Goal: Transaction & Acquisition: Purchase product/service

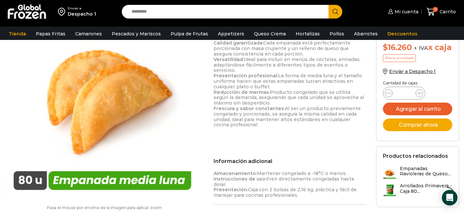
scroll to position [347, 0]
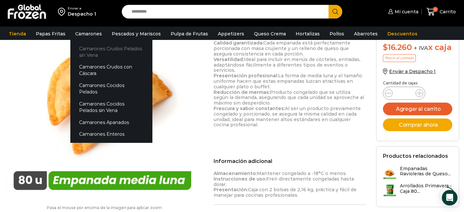
click at [89, 48] on link "Camarones Crudos Pelados sin Vena" at bounding box center [111, 52] width 82 height 19
click at [89, 54] on link "Camarones Crudos Pelados sin Vena" at bounding box center [111, 52] width 82 height 19
click at [92, 52] on link "Camarones Crudos Pelados sin Vena" at bounding box center [111, 52] width 82 height 19
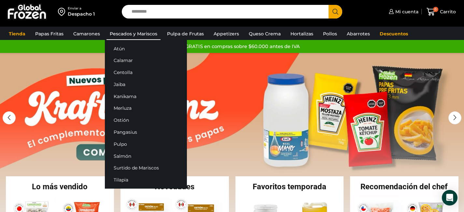
click at [139, 32] on link "Pescados y Mariscos" at bounding box center [133, 34] width 54 height 12
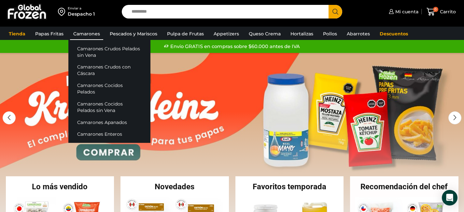
click at [88, 33] on link "Camarones" at bounding box center [86, 34] width 33 height 12
click at [88, 55] on link "Camarones Crudos Pelados sin Vena" at bounding box center [109, 52] width 82 height 19
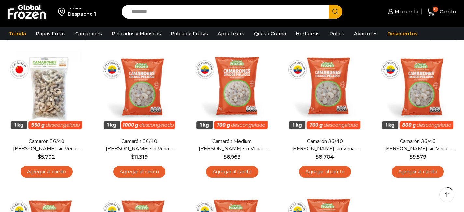
scroll to position [55, 0]
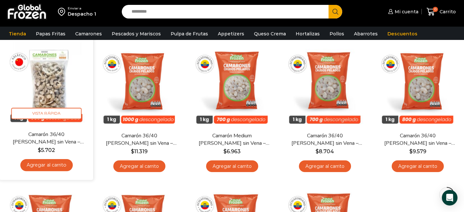
click at [49, 164] on link "Agregar al carrito" at bounding box center [46, 165] width 52 height 12
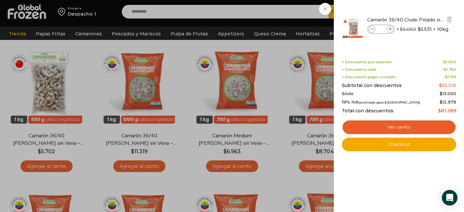
click at [390, 28] on icon at bounding box center [390, 30] width 4 height 4
type input "*"
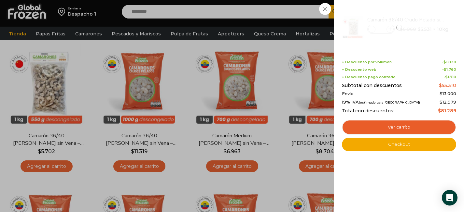
click at [425, 17] on div "1 Carrito 1 1 Shopping Cart *" at bounding box center [441, 11] width 33 height 15
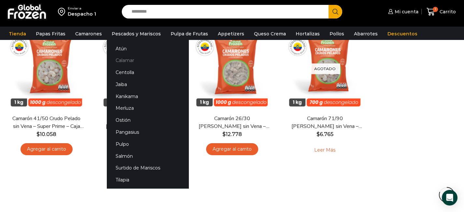
scroll to position [193, 0]
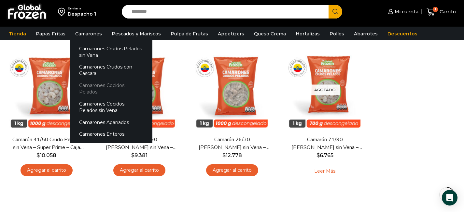
click at [92, 90] on link "Camarones Cocidos Pelados" at bounding box center [111, 89] width 82 height 19
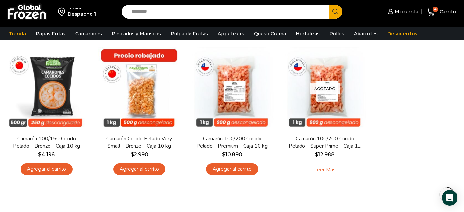
scroll to position [56, 0]
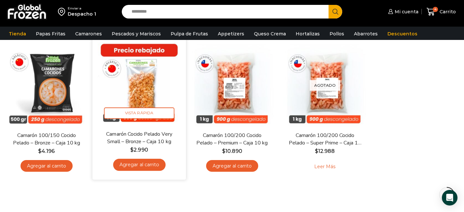
click at [148, 164] on link "Agregar al carrito" at bounding box center [139, 165] width 52 height 12
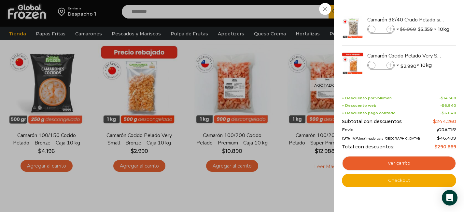
click at [425, 20] on div "5 Carrito 5 5 Shopping Cart *" at bounding box center [441, 11] width 33 height 15
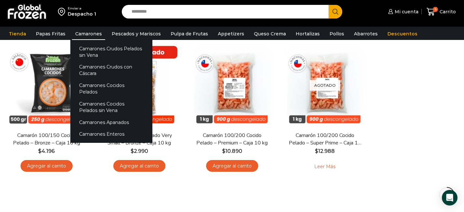
click at [86, 33] on link "Camarones" at bounding box center [88, 34] width 33 height 12
click at [90, 116] on link "Camarones Apanados" at bounding box center [111, 122] width 82 height 12
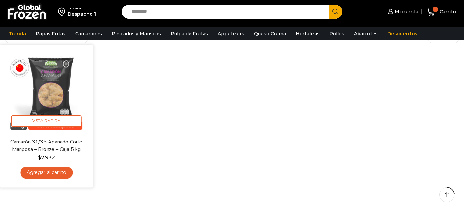
scroll to position [50, 0]
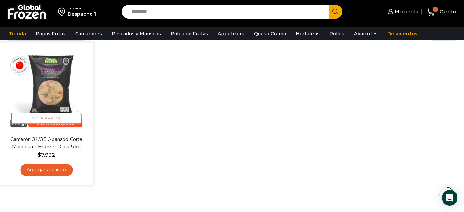
click at [58, 167] on link "Agregar al carrito" at bounding box center [46, 170] width 52 height 12
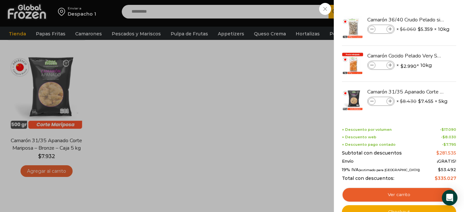
click at [425, 20] on div "6 Carrito 6 6 Shopping Cart *" at bounding box center [441, 11] width 33 height 15
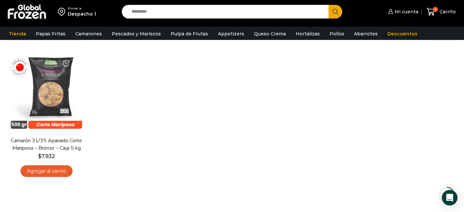
click at [149, 8] on input "Search input" at bounding box center [226, 12] width 197 height 14
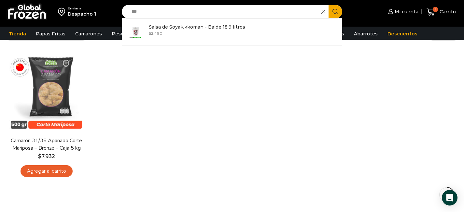
type input "***"
click at [304, 85] on div "En stock Vista Rápida Camarón 31/35 Apanado Corte Mariposa – Bronze – Caja 5 kg…" at bounding box center [232, 116] width 464 height 142
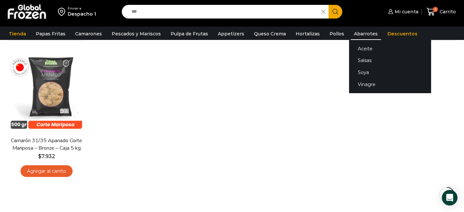
click at [361, 32] on link "Abarrotes" at bounding box center [365, 34] width 30 height 12
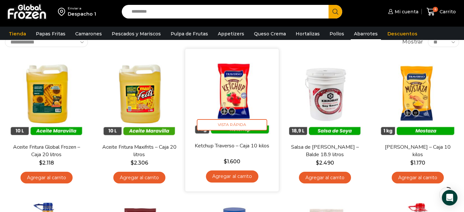
scroll to position [48, 0]
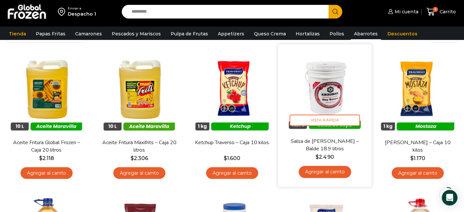
click at [339, 174] on link "Agregar al carrito" at bounding box center [324, 172] width 52 height 12
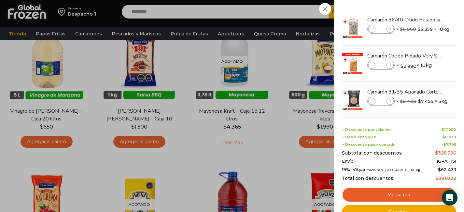
click at [425, 20] on div "7 Carrito 7 7 Shopping Cart *" at bounding box center [441, 11] width 33 height 15
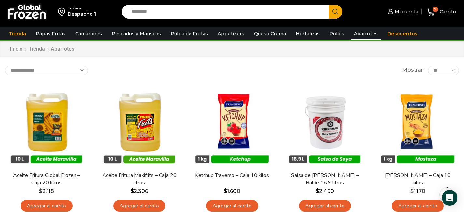
scroll to position [14, 0]
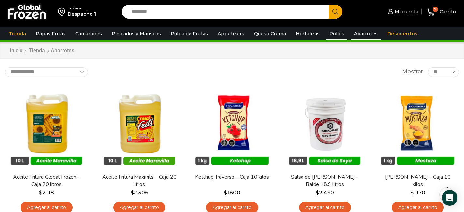
click at [326, 34] on link "Pollos" at bounding box center [336, 34] width 21 height 12
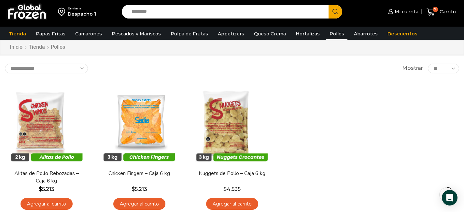
scroll to position [20, 0]
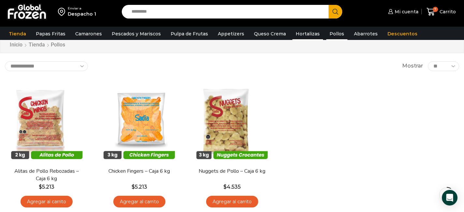
click at [303, 34] on link "Hortalizas" at bounding box center [307, 34] width 31 height 12
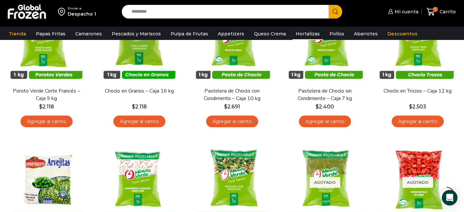
scroll to position [79, 0]
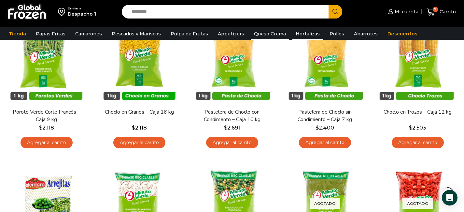
click at [272, 35] on link "Queso Crema" at bounding box center [269, 34] width 38 height 12
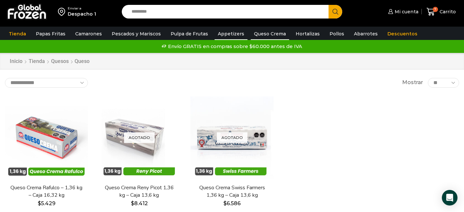
click at [234, 35] on link "Appetizers" at bounding box center [230, 34] width 33 height 12
click link "Appetizers"
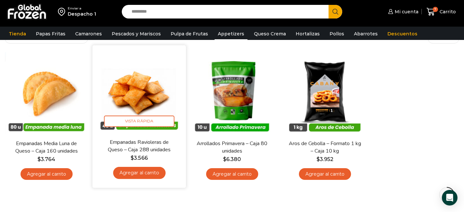
scroll to position [52, 0]
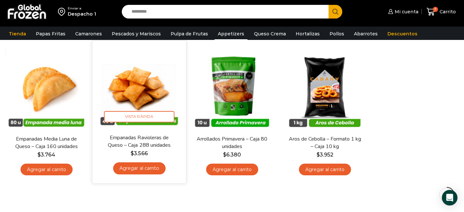
click at [144, 168] on link "Agregar al carrito" at bounding box center [139, 169] width 52 height 12
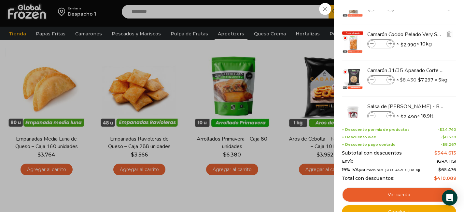
scroll to position [0, 0]
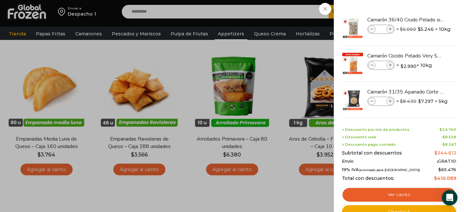
click at [425, 20] on div "8 [GEOGRAPHIC_DATA] 8 8 Shopping Cart *" at bounding box center [441, 11] width 33 height 15
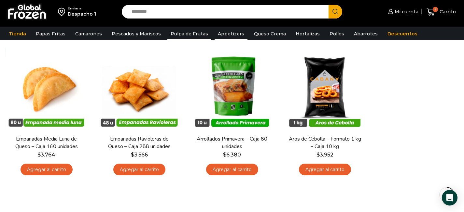
click at [187, 35] on link "Pulpa de Frutas" at bounding box center [189, 34] width 44 height 12
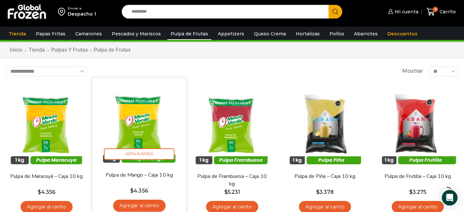
scroll to position [11, 0]
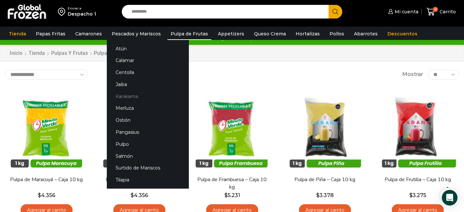
click at [133, 97] on link "Kanikama" at bounding box center [148, 96] width 82 height 12
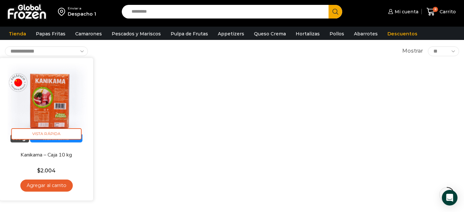
scroll to position [36, 0]
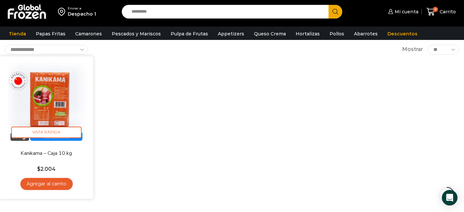
click at [63, 183] on link "Agregar al carrito" at bounding box center [46, 184] width 52 height 12
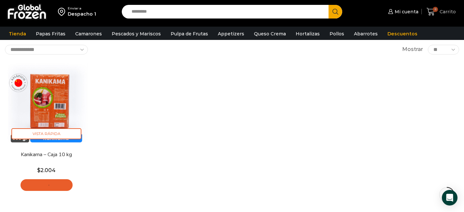
click at [439, 13] on span "Carrito" at bounding box center [447, 11] width 18 height 7
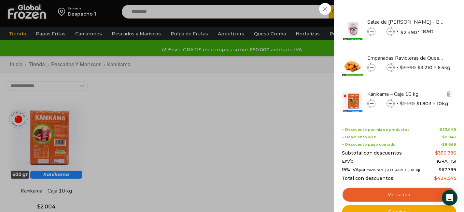
scroll to position [113, 0]
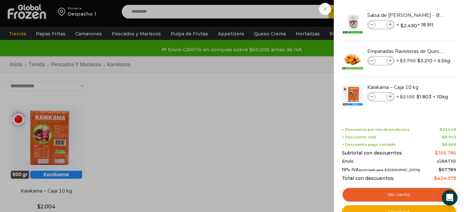
click at [425, 20] on div "9 Carrito 9 9 Shopping Cart *" at bounding box center [441, 11] width 33 height 15
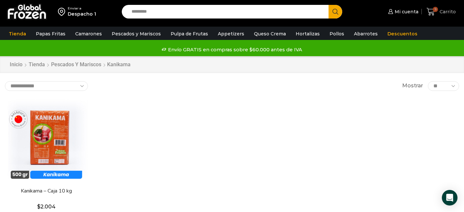
click at [444, 13] on span "Carrito" at bounding box center [447, 11] width 18 height 7
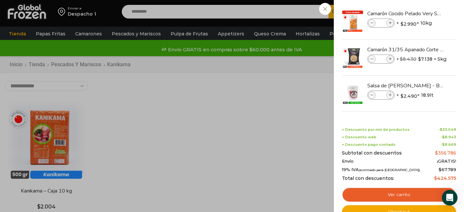
scroll to position [0, 0]
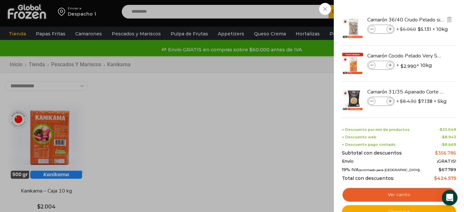
click at [390, 28] on icon at bounding box center [390, 30] width 4 height 4
type input "*"
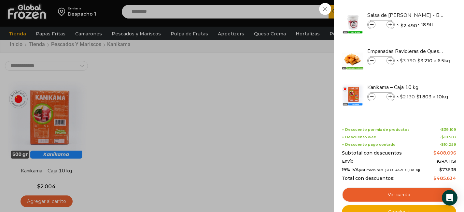
scroll to position [22, 0]
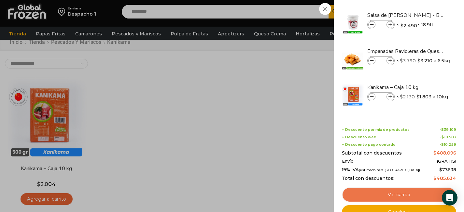
click at [378, 196] on link "Ver carrito" at bounding box center [399, 195] width 114 height 15
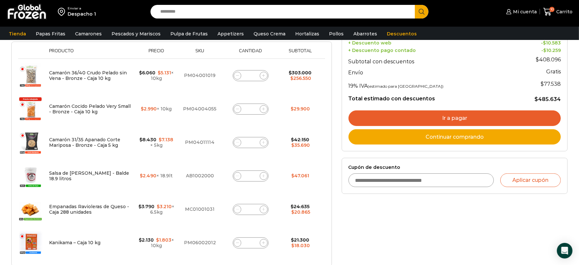
scroll to position [84, 0]
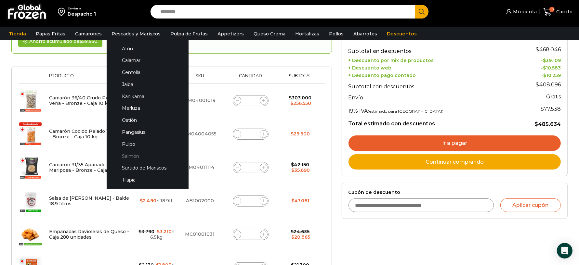
click at [143, 157] on link "Salmón" at bounding box center [147, 156] width 69 height 12
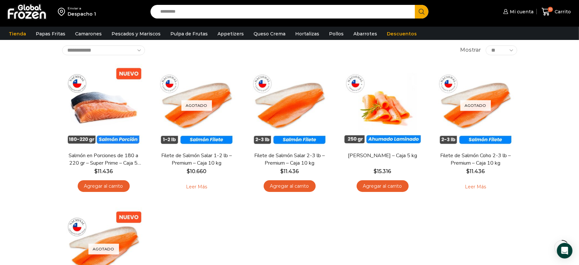
scroll to position [34, 0]
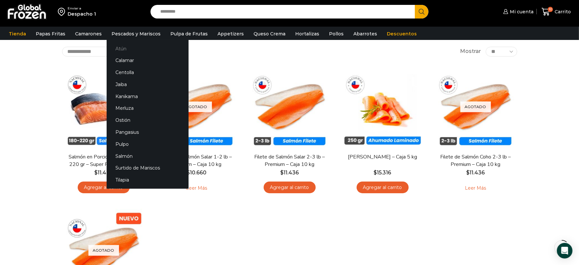
click at [127, 50] on link "Atún" at bounding box center [148, 49] width 82 height 12
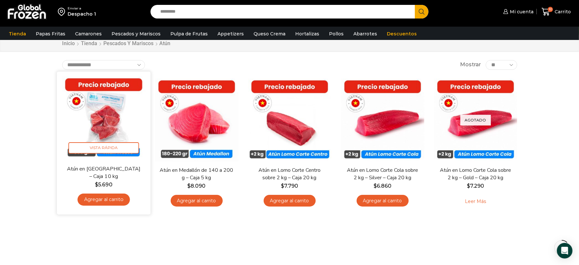
scroll to position [21, 0]
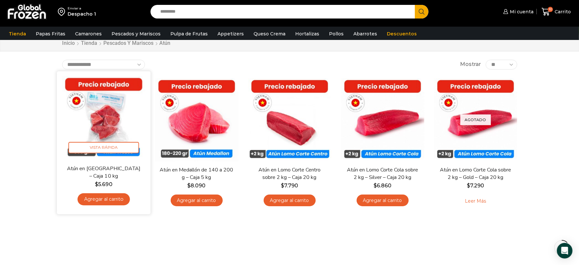
click at [121, 203] on link "Agregar al carrito" at bounding box center [103, 200] width 52 height 12
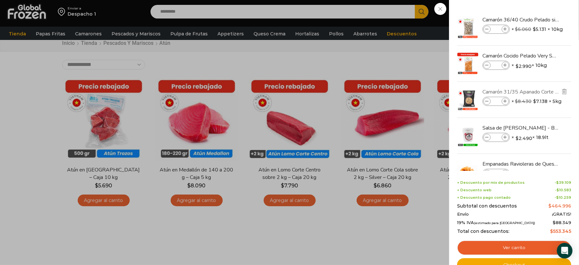
scroll to position [9, 0]
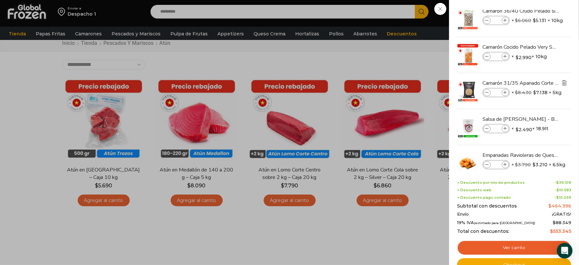
click at [565, 84] on img "Eliminar Camarón 31/35 Apanado Corte Mariposa - Bronze - Caja 5 kg del carrito" at bounding box center [565, 83] width 6 height 6
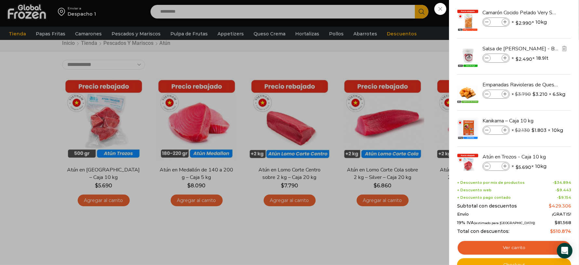
scroll to position [59, 0]
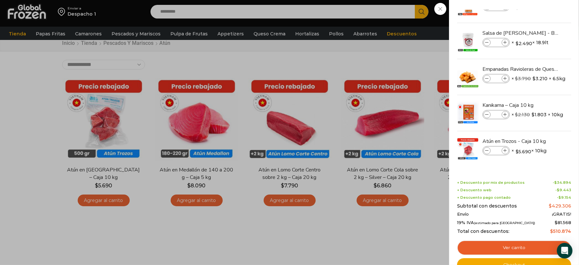
click at [540, 20] on div "10 Carrito 10 10 Shopping Cart" at bounding box center [556, 11] width 33 height 15
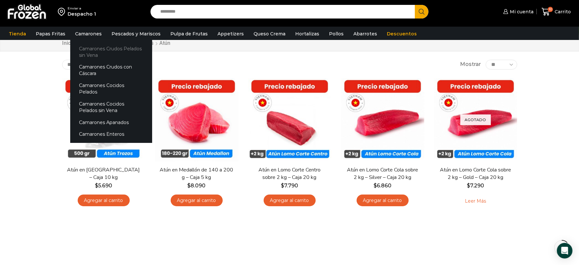
click at [102, 48] on link "Camarones Crudos Pelados sin Vena" at bounding box center [111, 52] width 82 height 19
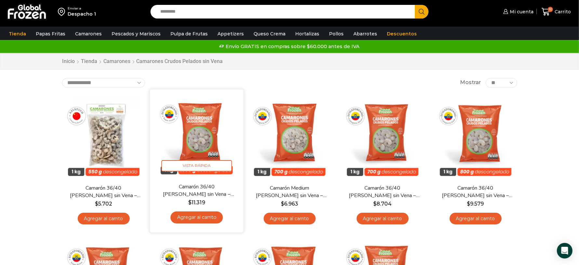
click at [209, 215] on link "Agregar al carrito" at bounding box center [196, 218] width 52 height 12
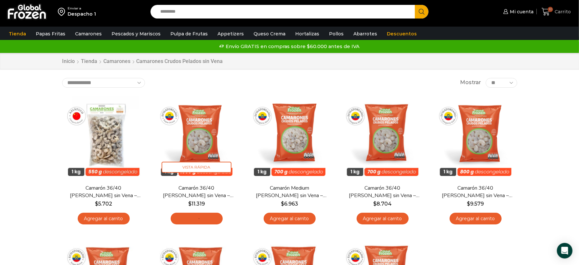
click at [558, 14] on span "Carrito" at bounding box center [562, 11] width 18 height 7
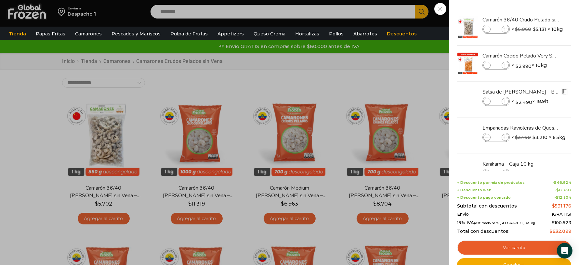
scroll to position [95, 0]
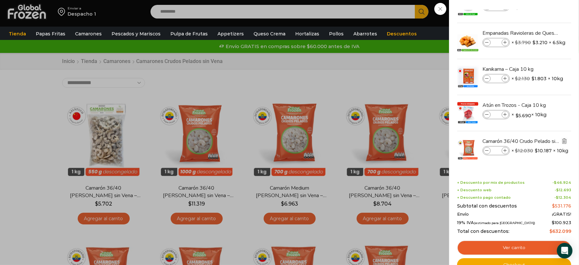
click at [563, 139] on img "Eliminar Camarón 36/40 Crudo Pelado sin Vena - Super Prime - Caja 10 kg del car…" at bounding box center [565, 141] width 6 height 6
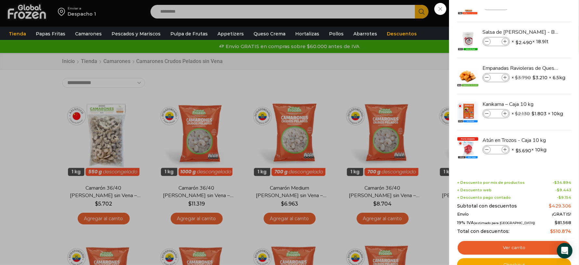
scroll to position [59, 0]
click at [540, 20] on div "10 [GEOGRAPHIC_DATA] 10 10 Shopping Cart" at bounding box center [556, 11] width 33 height 15
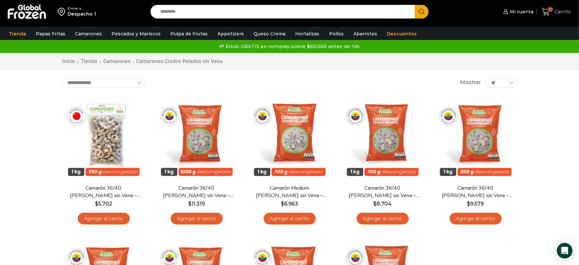
click at [544, 16] on icon at bounding box center [546, 11] width 9 height 9
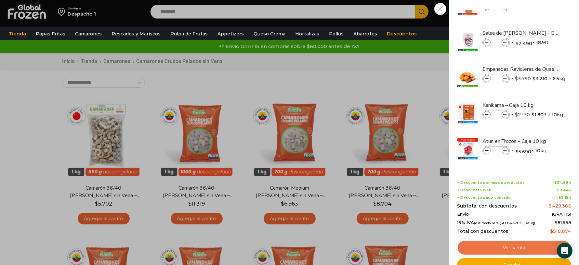
click at [497, 245] on link "Ver carrito" at bounding box center [514, 248] width 114 height 15
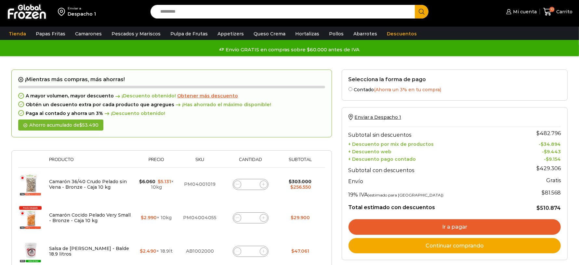
scroll to position [3, 0]
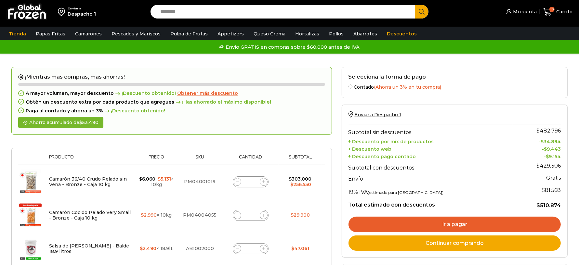
click at [377, 222] on link "Ir a pagar" at bounding box center [455, 225] width 212 height 16
